Goal: Task Accomplishment & Management: Complete application form

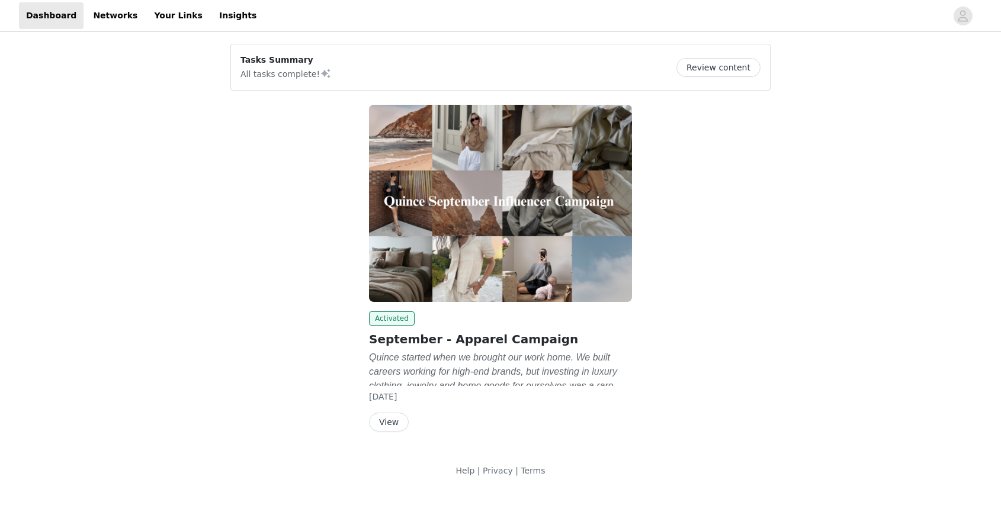
click at [732, 63] on button "Review content" at bounding box center [719, 67] width 84 height 19
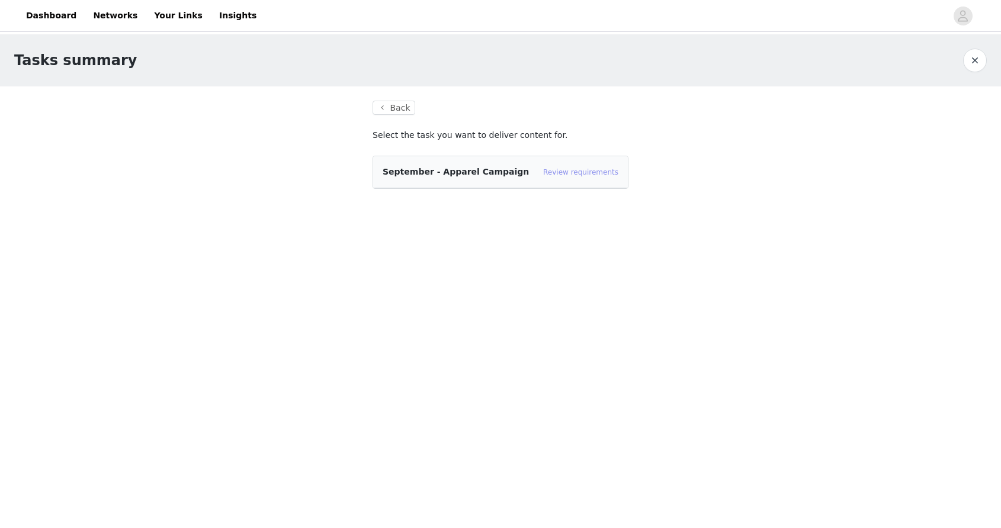
click at [584, 173] on link "Review requirements" at bounding box center [580, 172] width 75 height 8
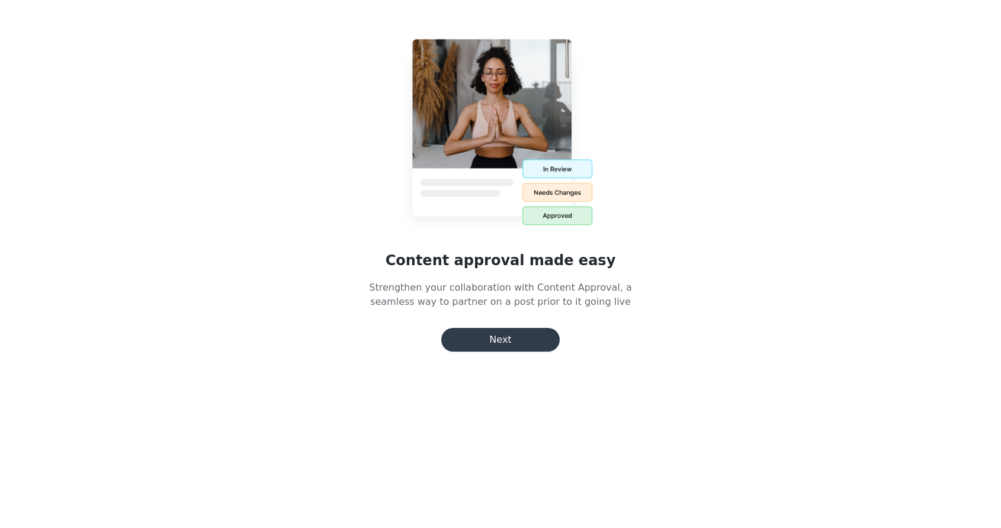
scroll to position [212, 0]
click at [499, 341] on button "Next" at bounding box center [500, 340] width 118 height 24
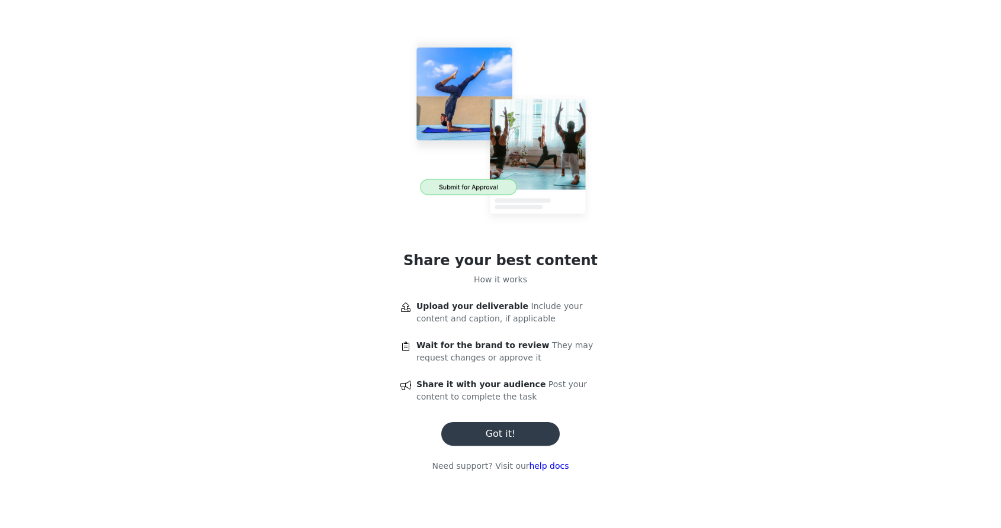
click at [494, 425] on button "Got it!" at bounding box center [500, 434] width 118 height 24
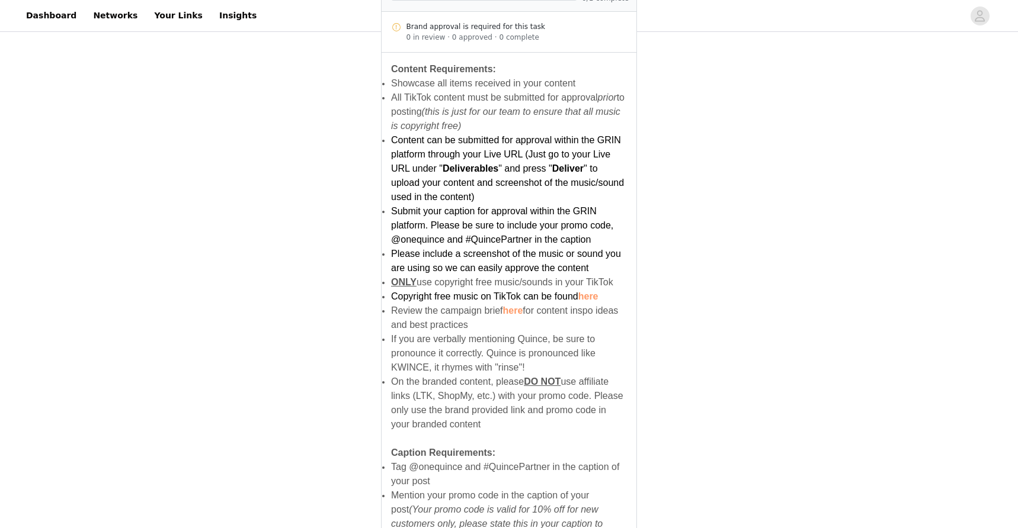
scroll to position [523, 0]
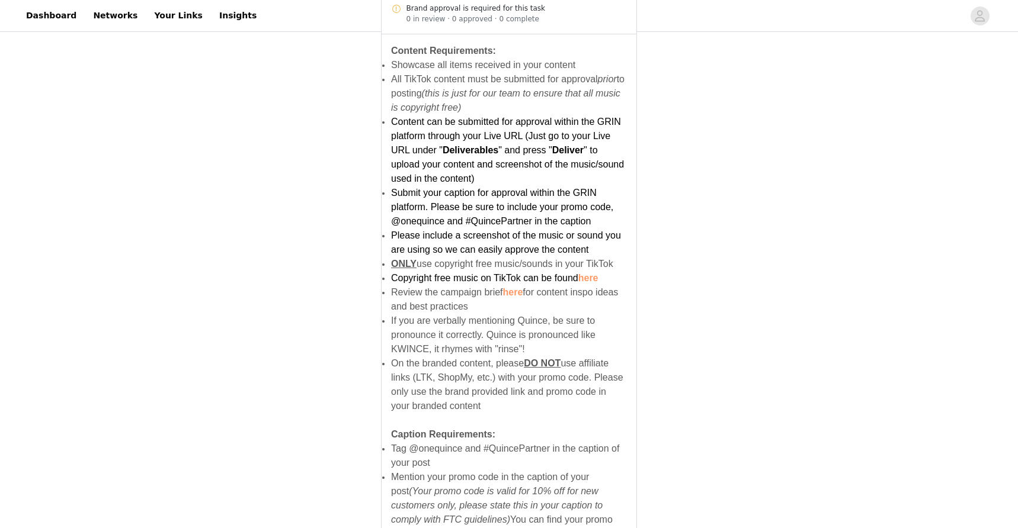
click at [392, 188] on span "Submit your caption for approval within the GRIN platform. Please be sure to in…" at bounding box center [502, 207] width 222 height 39
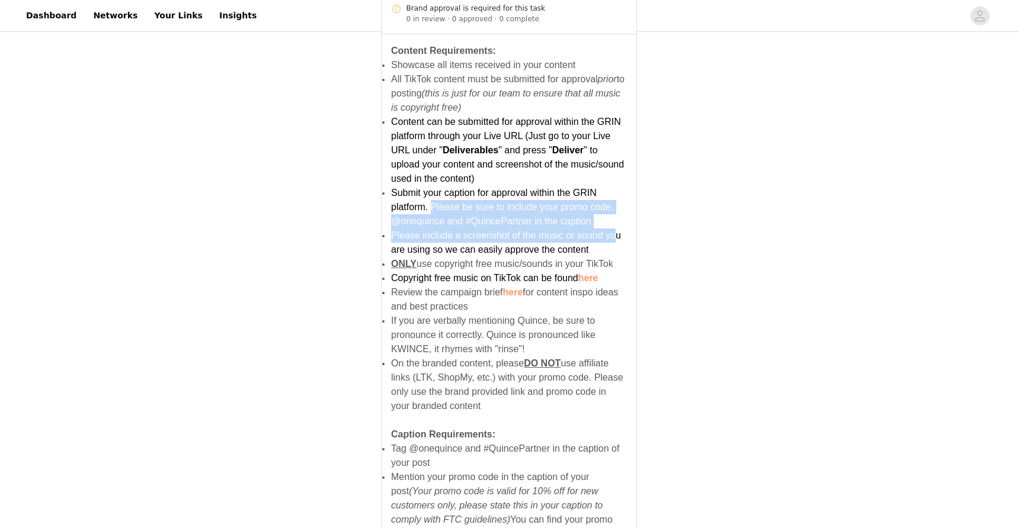
drag, startPoint x: 433, startPoint y: 194, endPoint x: 614, endPoint y: 216, distance: 182.7
click at [614, 216] on ul "Content can be submitted for approval within the GRIN platform through your Liv…" at bounding box center [509, 186] width 236 height 142
click at [583, 207] on span "Submit your caption for approval within the GRIN platform. Please be sure to in…" at bounding box center [502, 207] width 222 height 39
drag, startPoint x: 598, startPoint y: 211, endPoint x: 432, endPoint y: 197, distance: 167.0
click at [432, 197] on li "Submit your caption for approval within the GRIN platform. Please be sure to in…" at bounding box center [509, 207] width 236 height 43
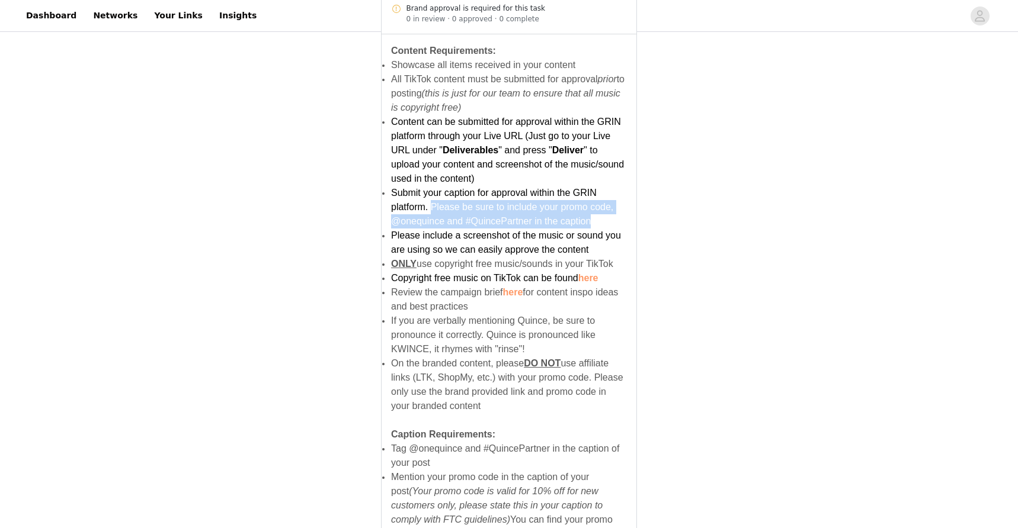
copy span "Please be sure to include your promo code, @onequince and #QuincePartner in the…"
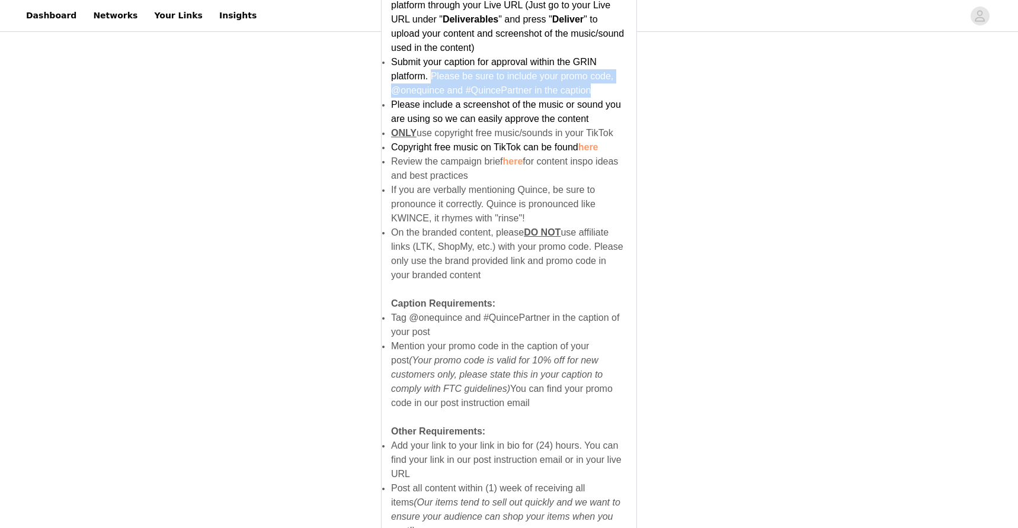
scroll to position [664, 0]
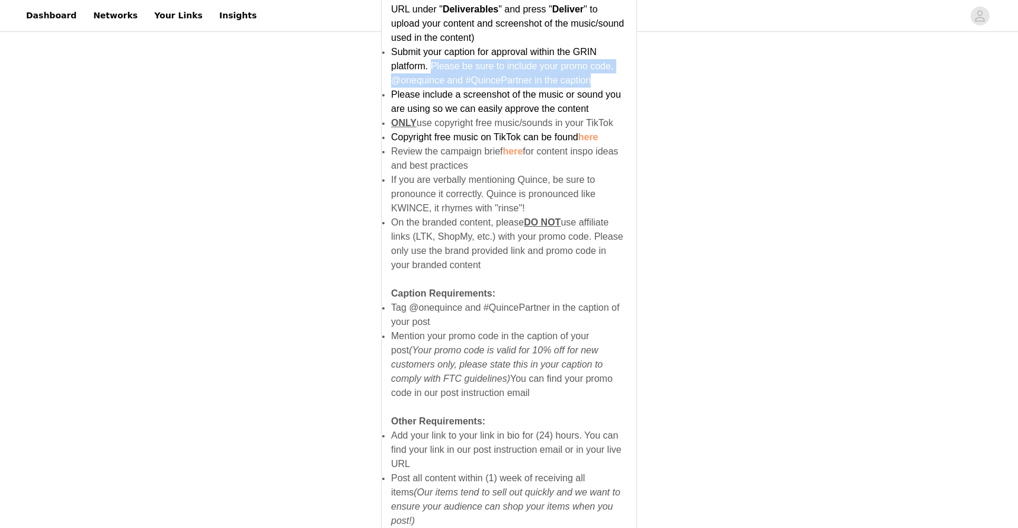
click at [448, 305] on li "Tag @onequince and #QuincePartner in the caption of your post" at bounding box center [509, 315] width 236 height 28
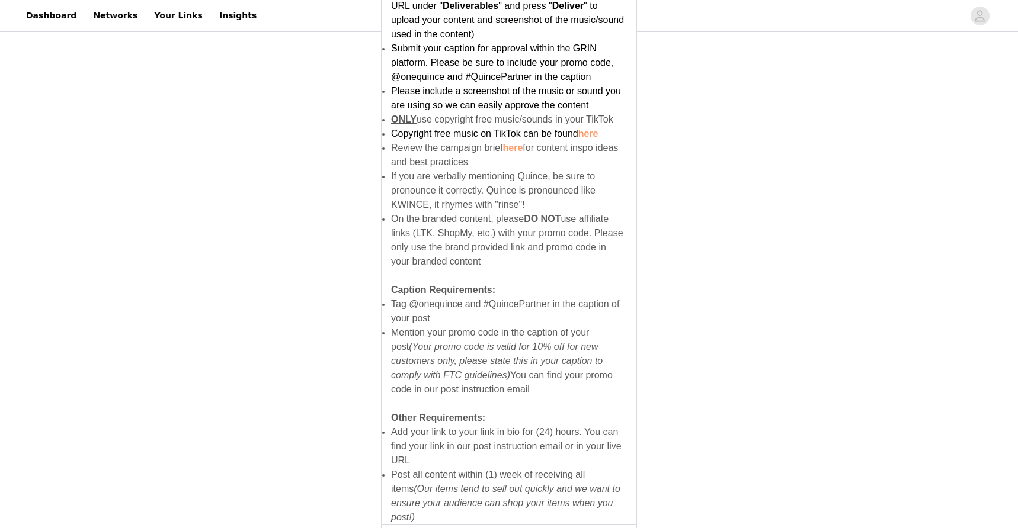
scroll to position [719, 0]
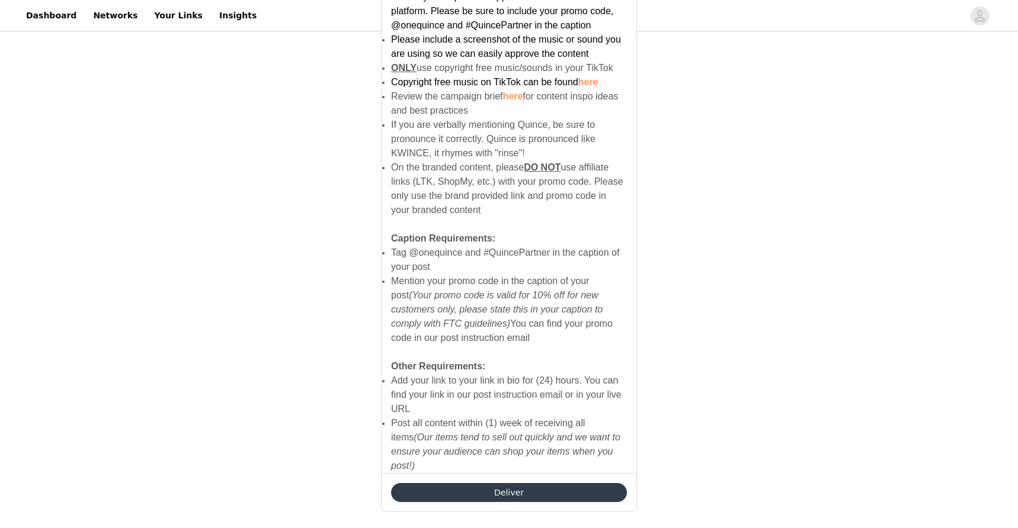
click at [482, 483] on button "Deliver" at bounding box center [509, 492] width 236 height 19
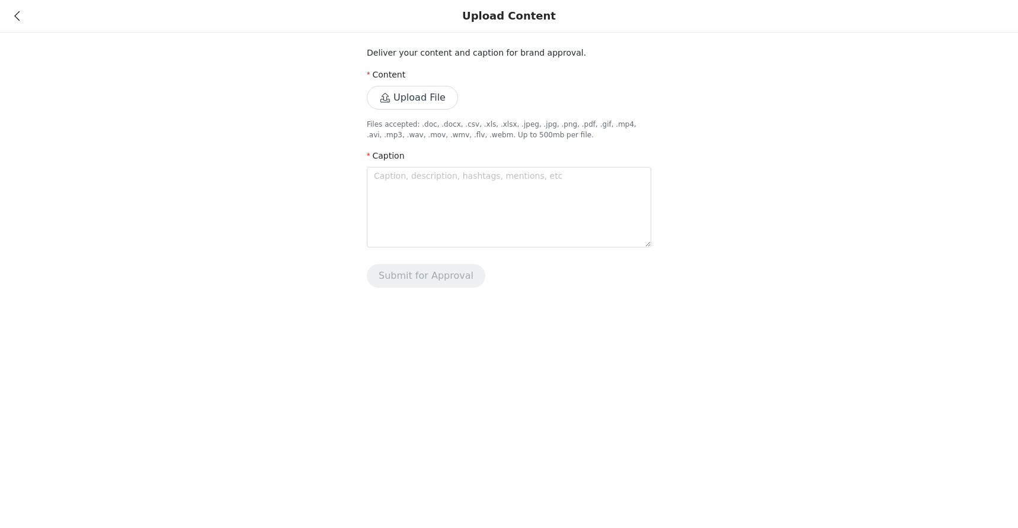
click at [15, 16] on icon at bounding box center [16, 16] width 5 height 8
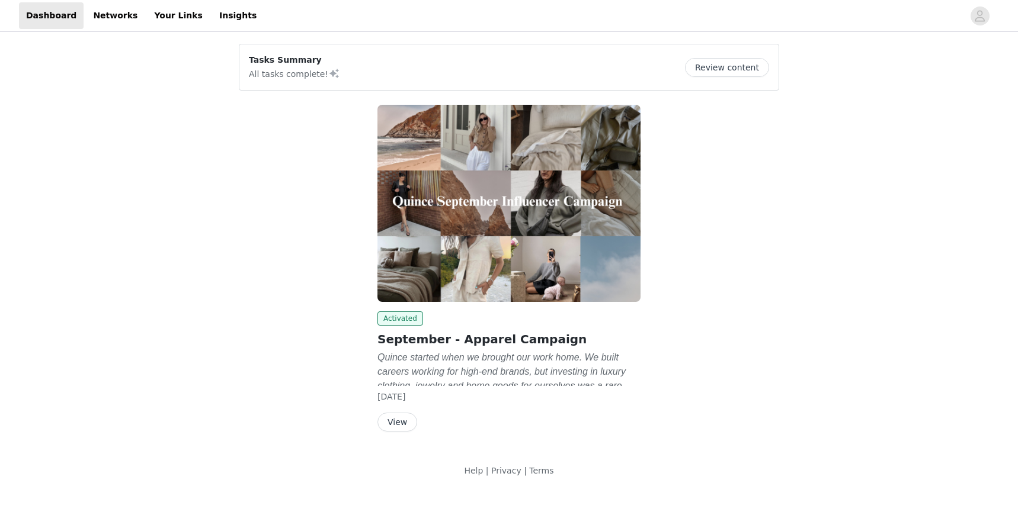
click at [752, 65] on button "Review content" at bounding box center [727, 67] width 84 height 19
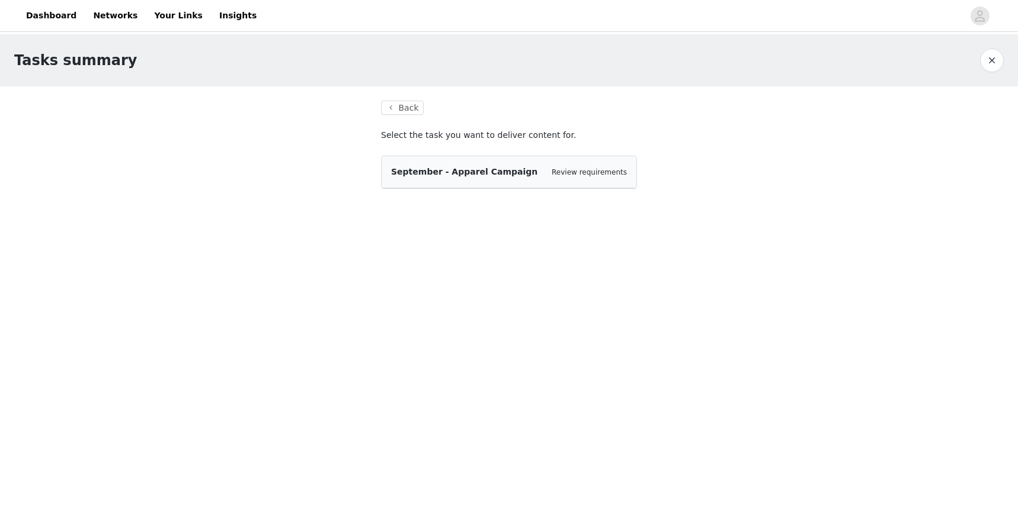
click at [547, 177] on div "September - Apparel Campaign Review requirements" at bounding box center [509, 172] width 236 height 12
click at [585, 177] on div "Review requirements" at bounding box center [589, 172] width 75 height 12
click at [585, 174] on link "Review requirements" at bounding box center [589, 172] width 75 height 8
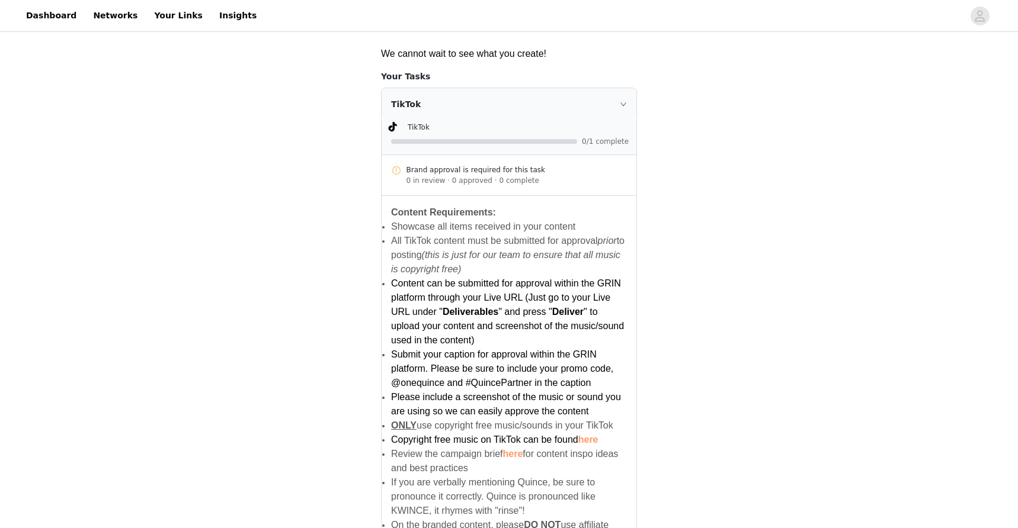
scroll to position [405, 0]
